Goal: Information Seeking & Learning: Learn about a topic

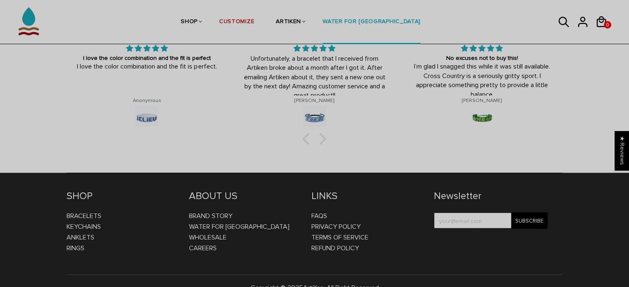
scroll to position [1407, 0]
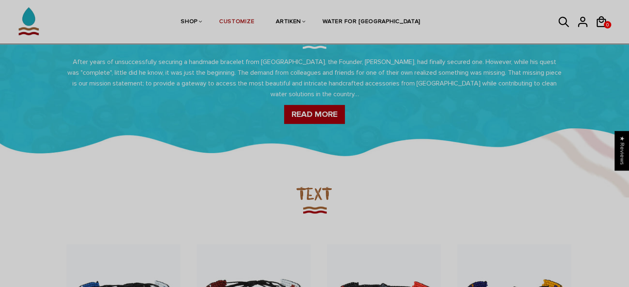
scroll to position [416, 0]
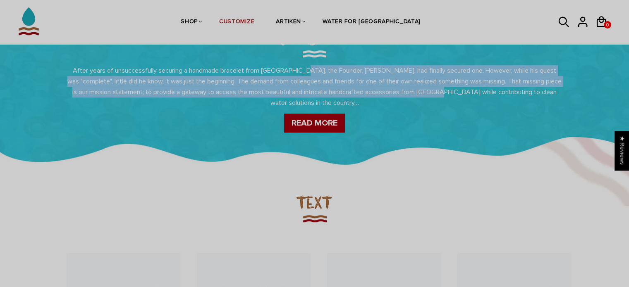
drag, startPoint x: 310, startPoint y: 74, endPoint x: 456, endPoint y: 94, distance: 147.7
click at [456, 94] on p "After years of unsuccessfully securing a handmade bracelet from [GEOGRAPHIC_DAT…" at bounding box center [315, 86] width 496 height 43
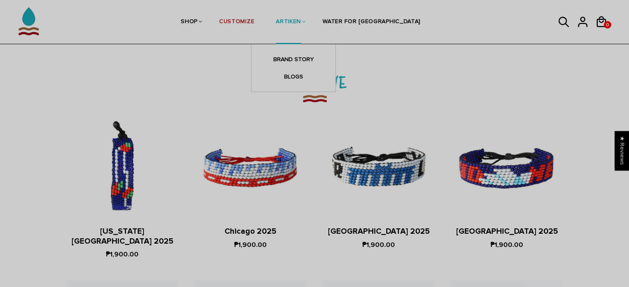
scroll to position [950, 0]
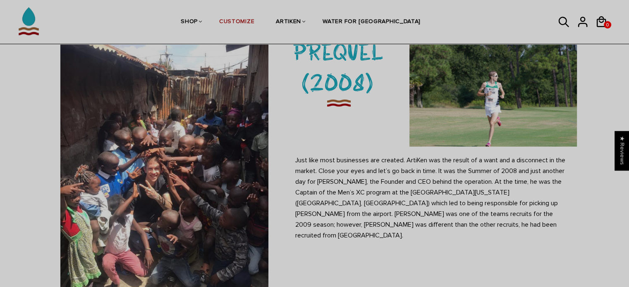
scroll to position [68, 0]
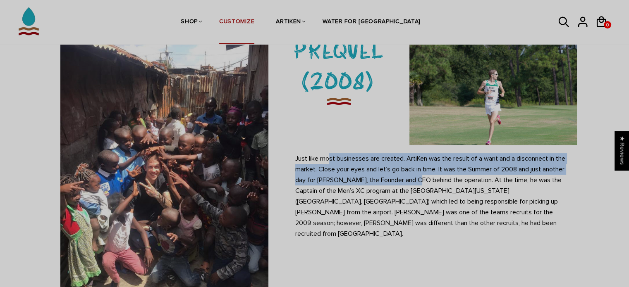
drag, startPoint x: 379, startPoint y: 165, endPoint x: 265, endPoint y: 22, distance: 183.4
click at [416, 179] on p "Just like most businesses are created. ArtiKen was the result of a want and a d…" at bounding box center [432, 196] width 275 height 86
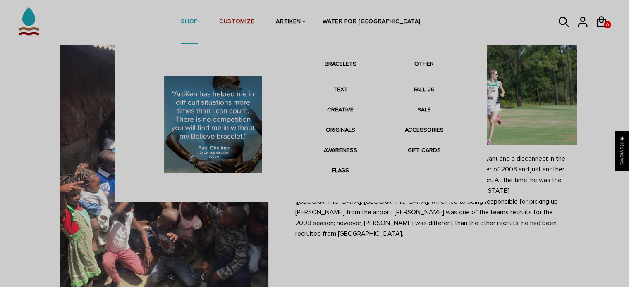
scroll to position [719, 0]
